Goal: Task Accomplishment & Management: Manage account settings

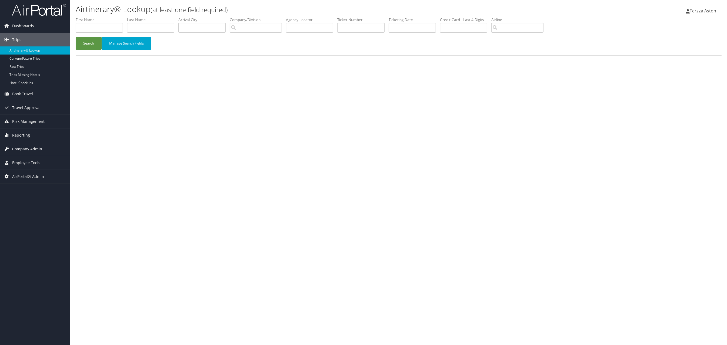
click at [30, 149] on span "Company Admin" at bounding box center [27, 149] width 30 height 14
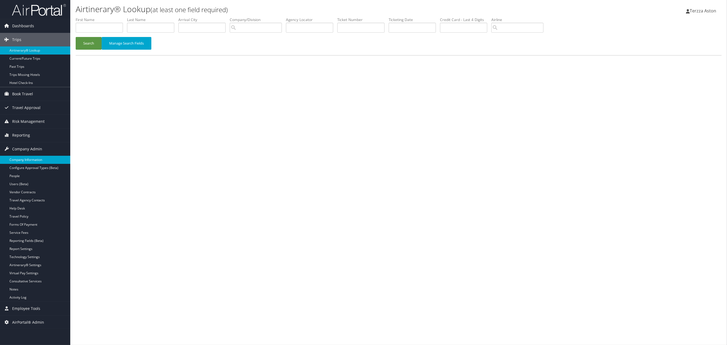
click at [34, 159] on link "Company Information" at bounding box center [35, 160] width 70 height 8
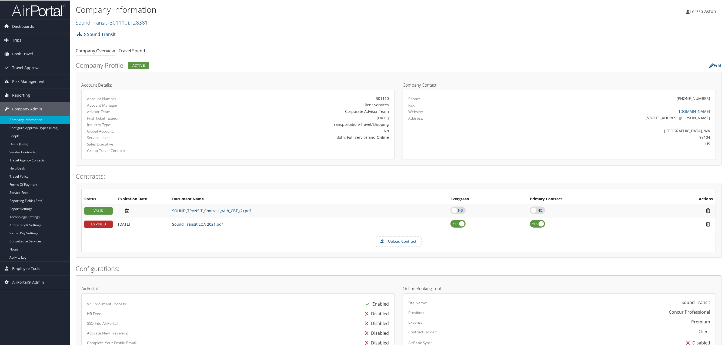
click at [104, 19] on link "Sound Transit ( 301110 ) , [ 28381 ]" at bounding box center [113, 21] width 74 height 7
click at [101, 32] on input "search" at bounding box center [111, 32] width 71 height 10
type input "nice"
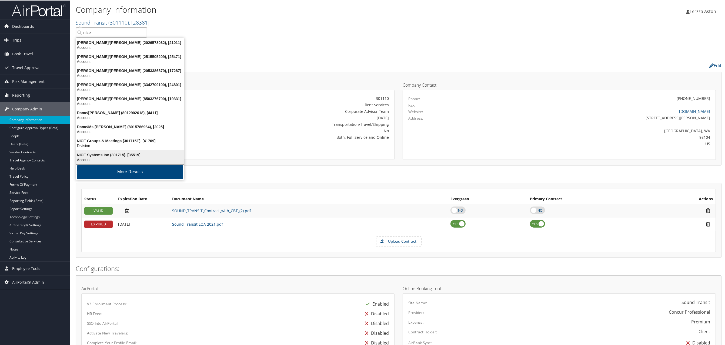
click at [86, 155] on div "NICE Systems Inc (301715), [35519]" at bounding box center [130, 154] width 114 height 5
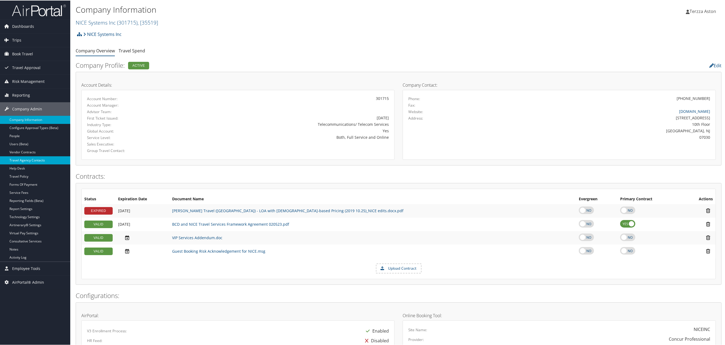
click at [23, 160] on link "Travel Agency Contacts" at bounding box center [35, 160] width 70 height 8
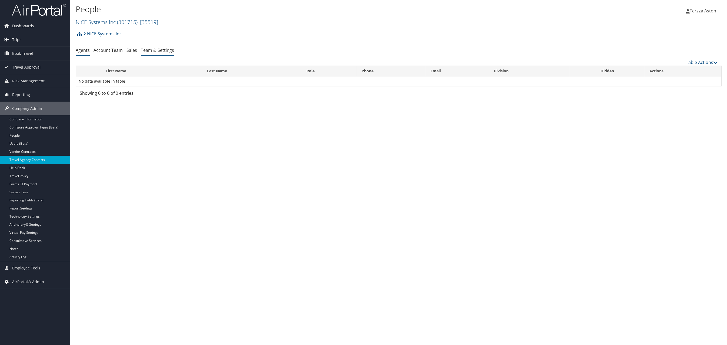
click at [163, 52] on link "Team & Settings" at bounding box center [157, 50] width 33 height 6
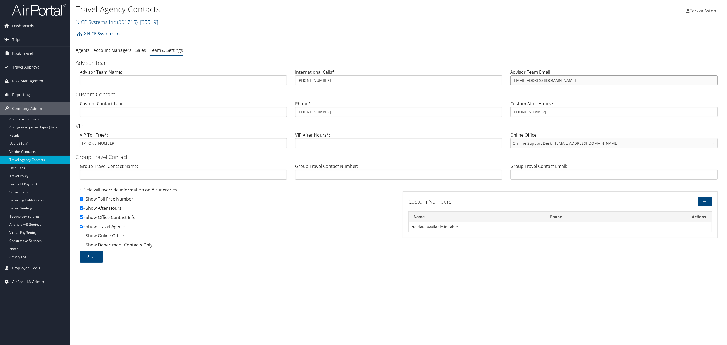
drag, startPoint x: 510, startPoint y: 81, endPoint x: 555, endPoint y: 83, distance: 44.3
click at [555, 83] on input "[EMAIL_ADDRESS][DOMAIN_NAME]" at bounding box center [613, 80] width 207 height 10
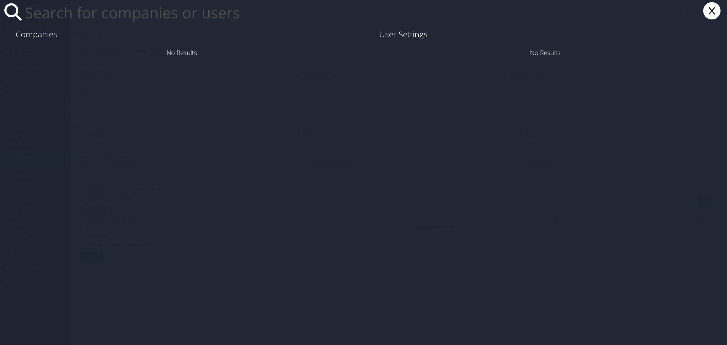
paste input "[EMAIL_ADDRESS][DOMAIN_NAME]"
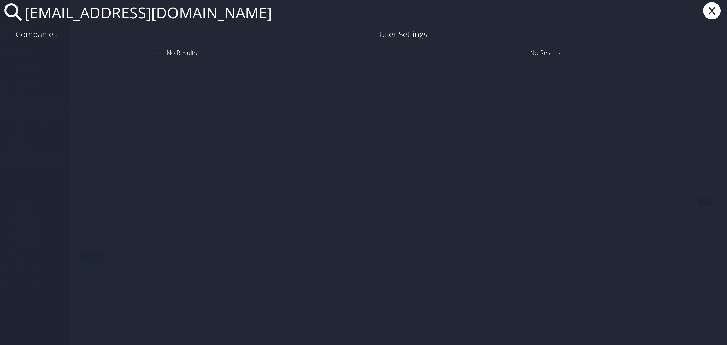
type input "[EMAIL_ADDRESS][DOMAIN_NAME]"
click at [649, 53] on link "User Settings" at bounding box center [649, 52] width 38 height 9
